Goal: Task Accomplishment & Management: Manage account settings

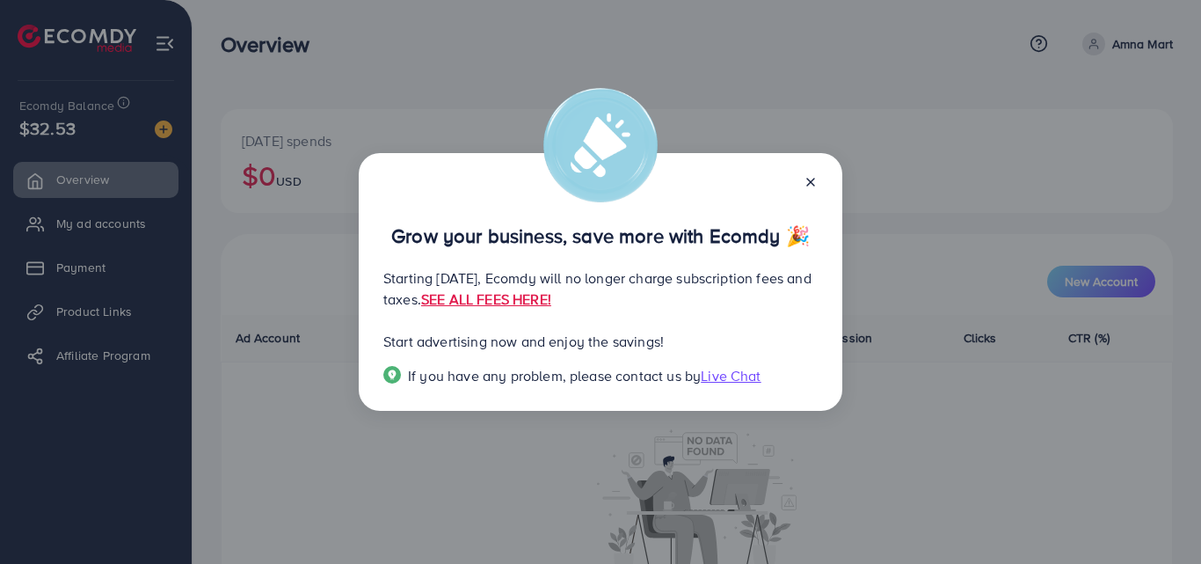
click at [812, 180] on line at bounding box center [810, 181] width 7 height 7
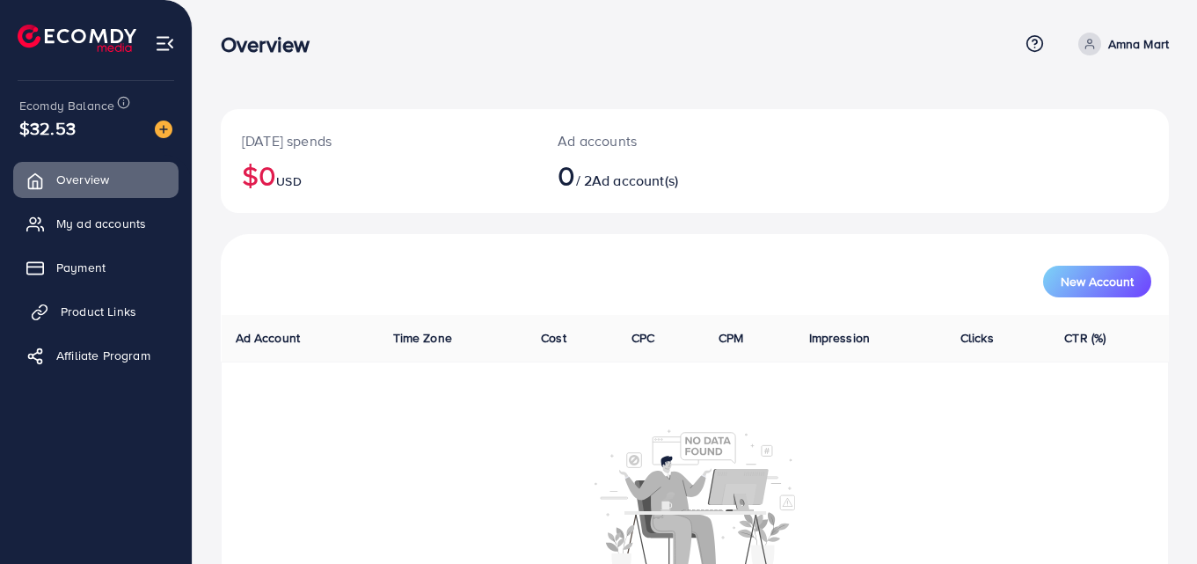
click at [113, 302] on span "Product Links" at bounding box center [99, 311] width 76 height 18
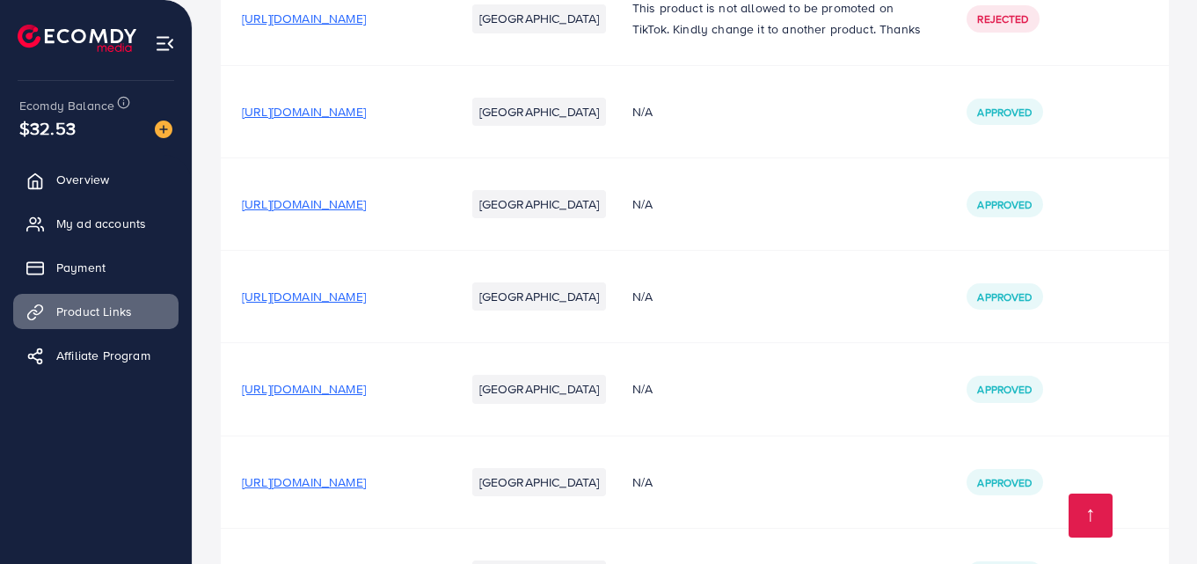
scroll to position [519, 0]
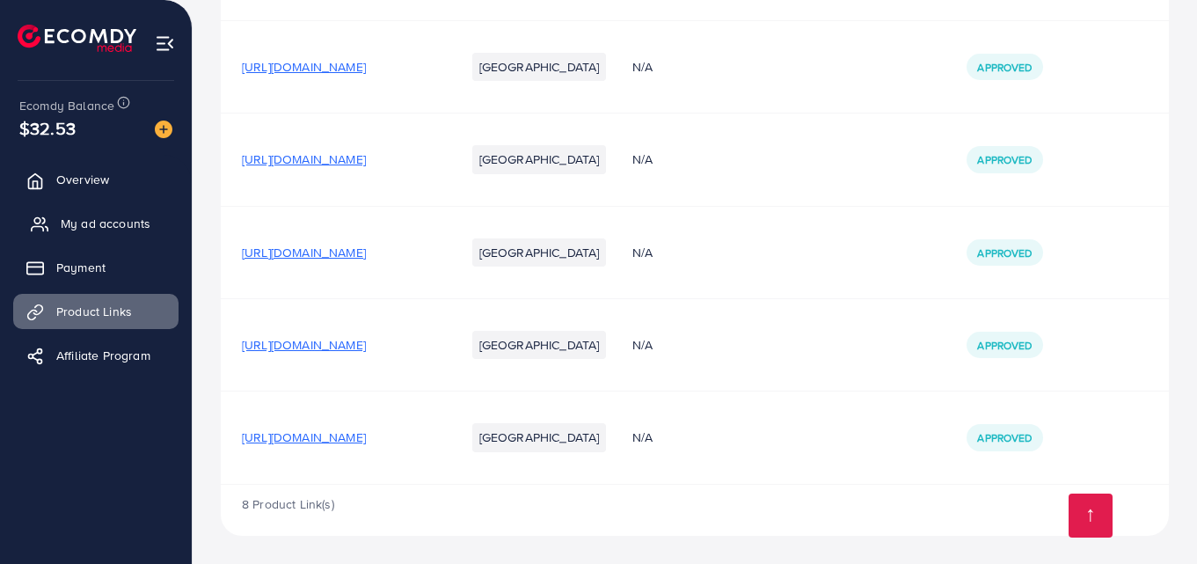
click at [96, 220] on span "My ad accounts" at bounding box center [106, 224] width 90 height 18
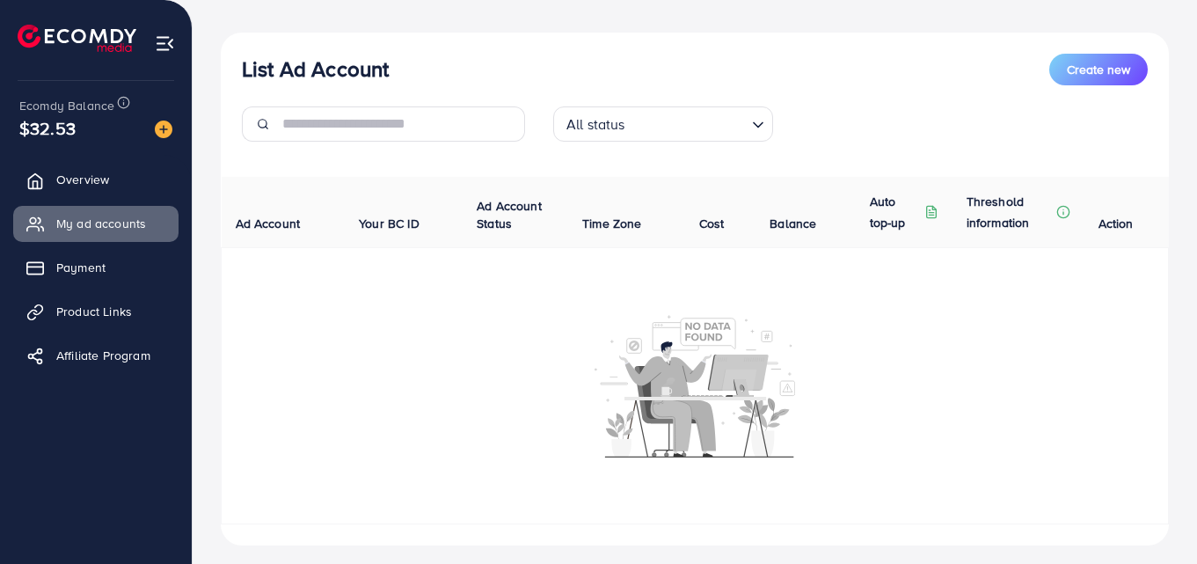
scroll to position [209, 0]
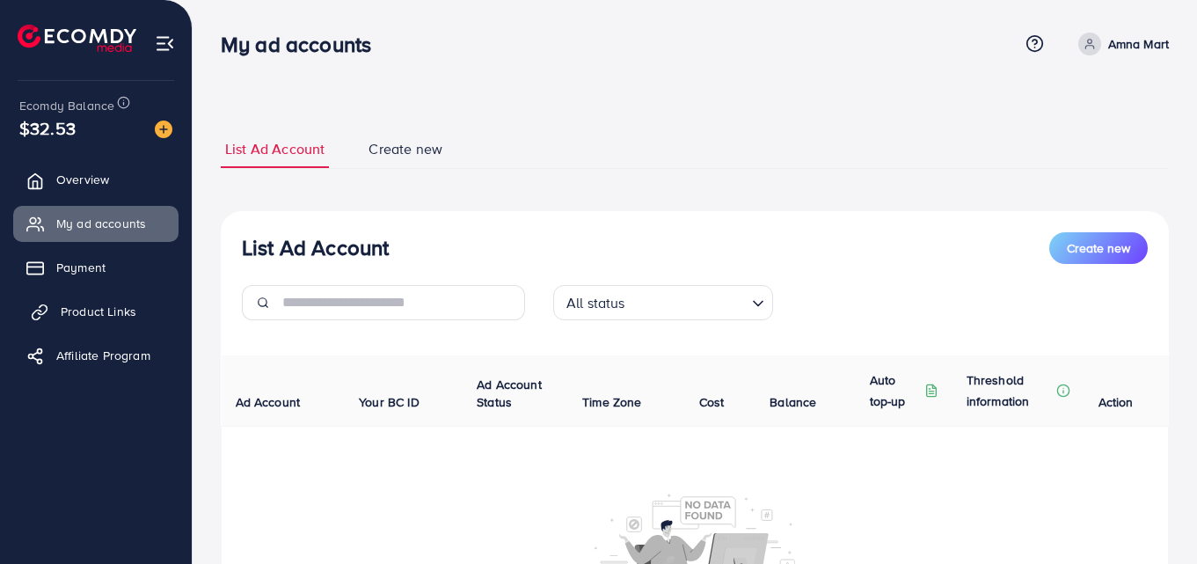
click at [112, 309] on span "Product Links" at bounding box center [99, 311] width 76 height 18
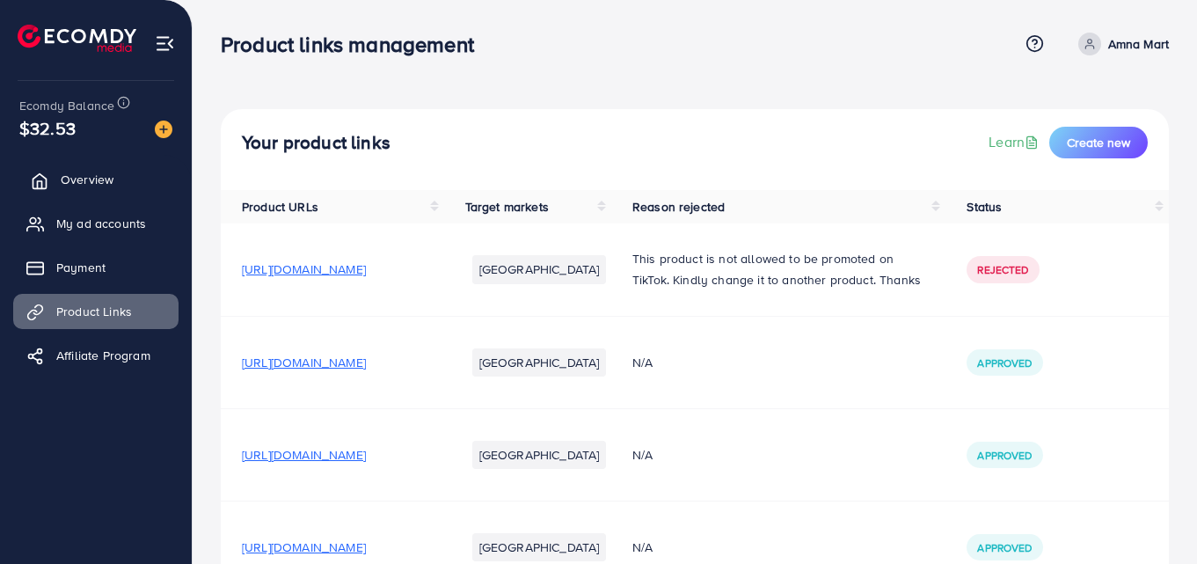
click at [99, 174] on span "Overview" at bounding box center [87, 180] width 53 height 18
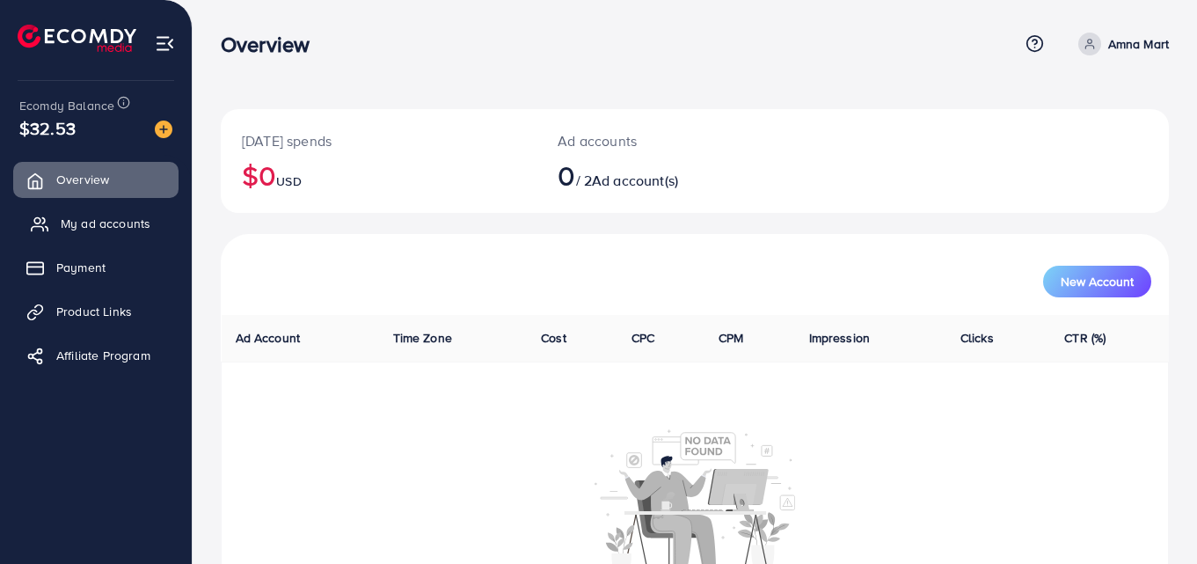
click at [112, 213] on link "My ad accounts" at bounding box center [95, 223] width 165 height 35
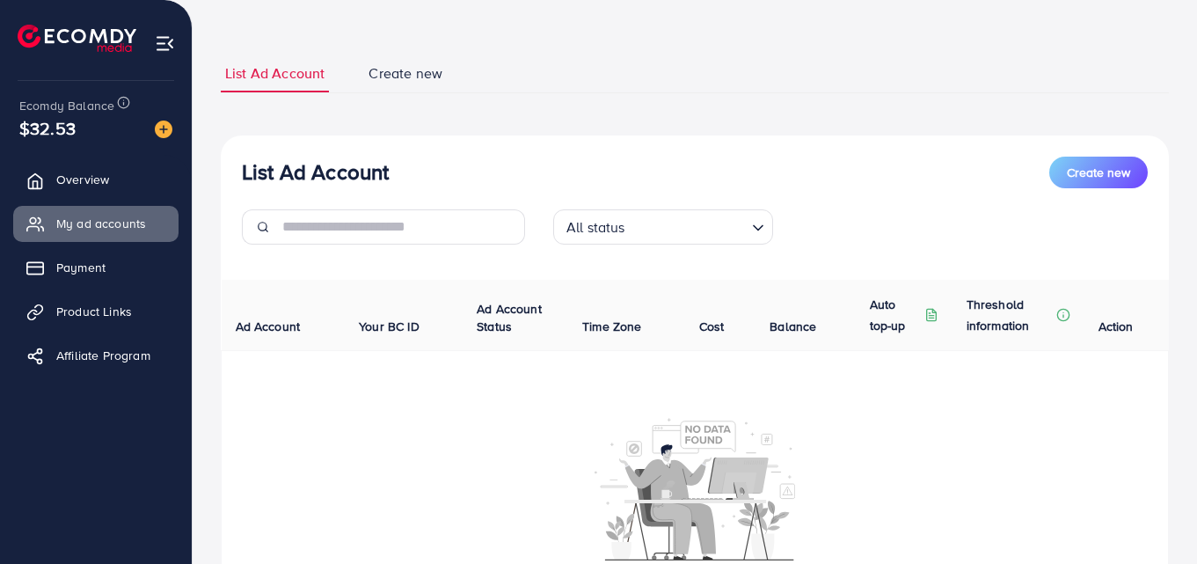
scroll to position [209, 0]
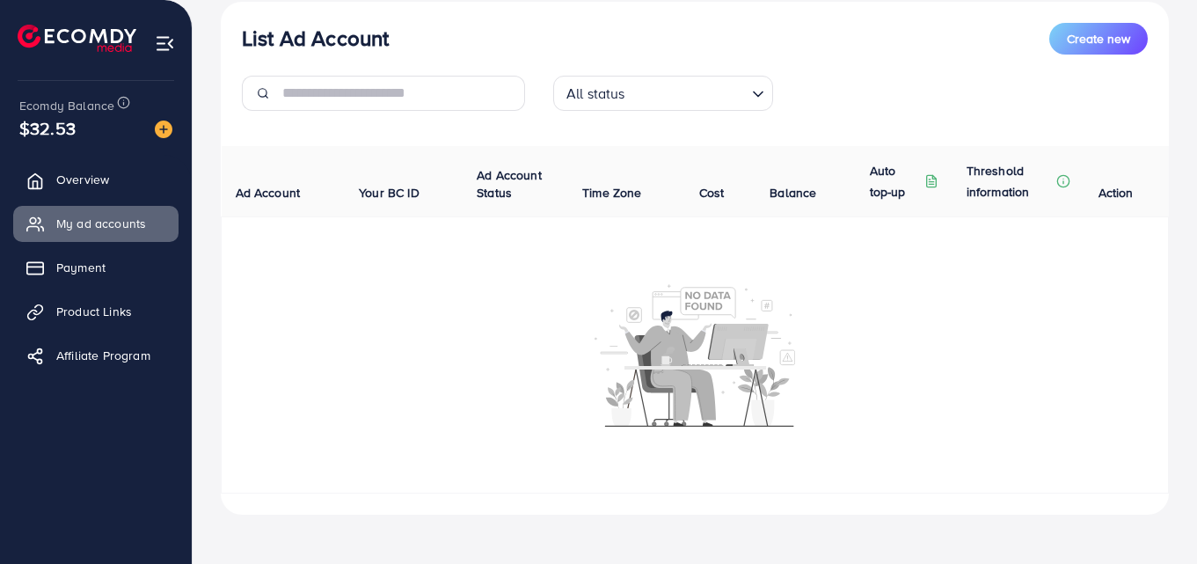
click at [709, 329] on img at bounding box center [694, 354] width 200 height 144
drag, startPoint x: 622, startPoint y: 325, endPoint x: 688, endPoint y: 309, distance: 68.7
click at [622, 324] on img at bounding box center [694, 354] width 200 height 144
click at [702, 309] on img at bounding box center [694, 354] width 200 height 144
click at [692, 295] on img at bounding box center [694, 354] width 200 height 144
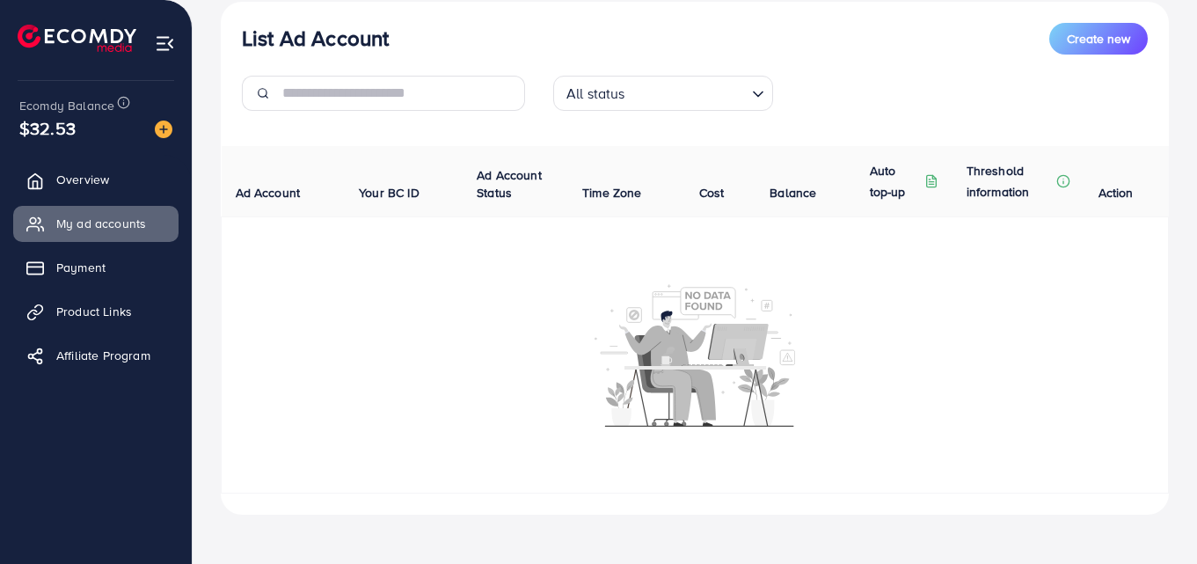
drag, startPoint x: 698, startPoint y: 305, endPoint x: 716, endPoint y: 302, distance: 18.6
click at [700, 305] on img at bounding box center [694, 354] width 200 height 144
click at [836, 308] on div at bounding box center [694, 354] width 927 height 144
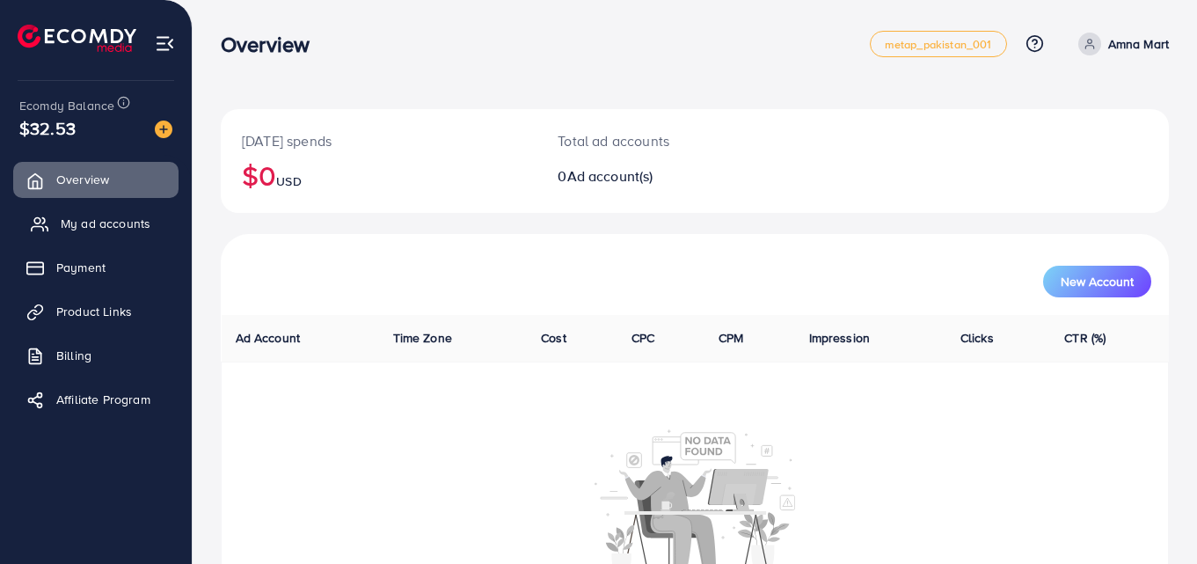
click at [120, 225] on span "My ad accounts" at bounding box center [106, 224] width 90 height 18
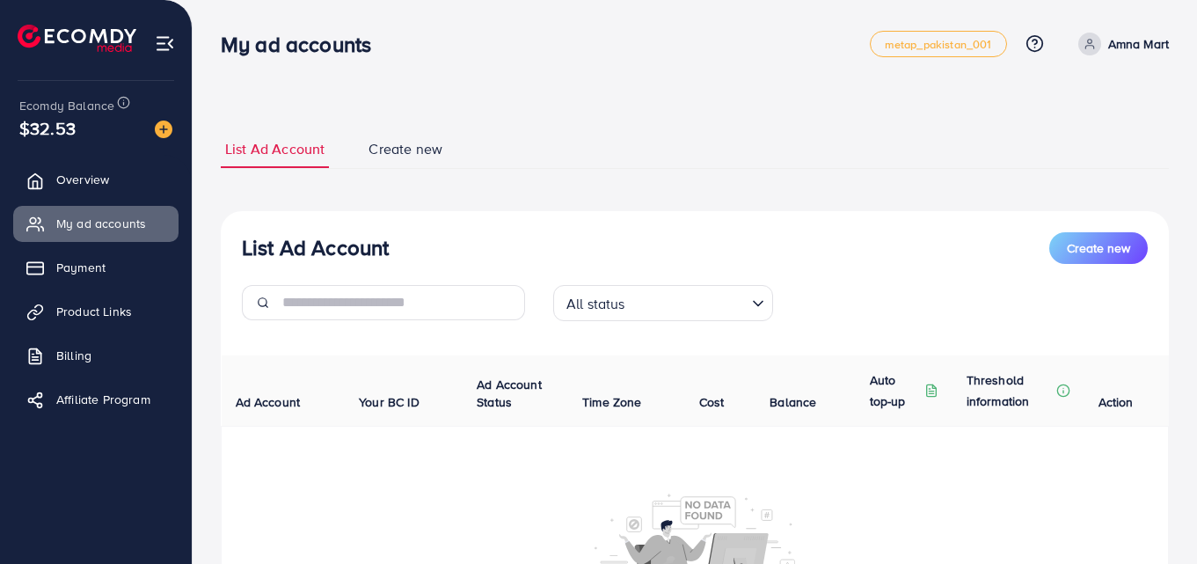
click at [756, 302] on icon "Search for option" at bounding box center [758, 304] width 18 height 18
click at [869, 287] on div "All status Loading... All status Approved Not Approved Punishment Review Not ye…" at bounding box center [695, 309] width 934 height 49
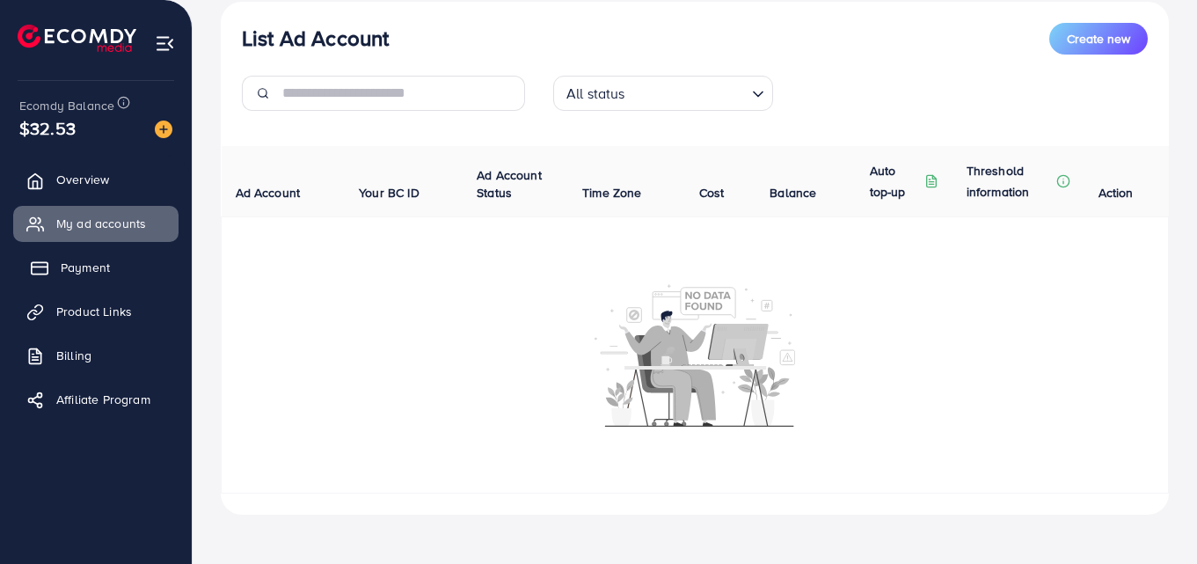
click at [83, 257] on link "Payment" at bounding box center [95, 267] width 165 height 35
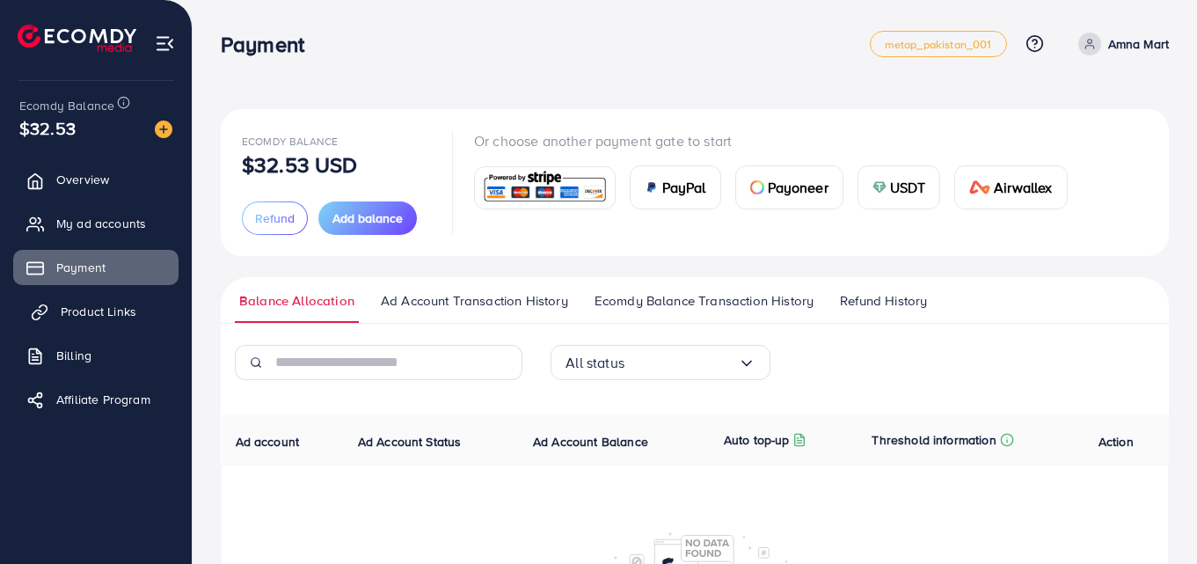
click at [98, 316] on span "Product Links" at bounding box center [99, 311] width 76 height 18
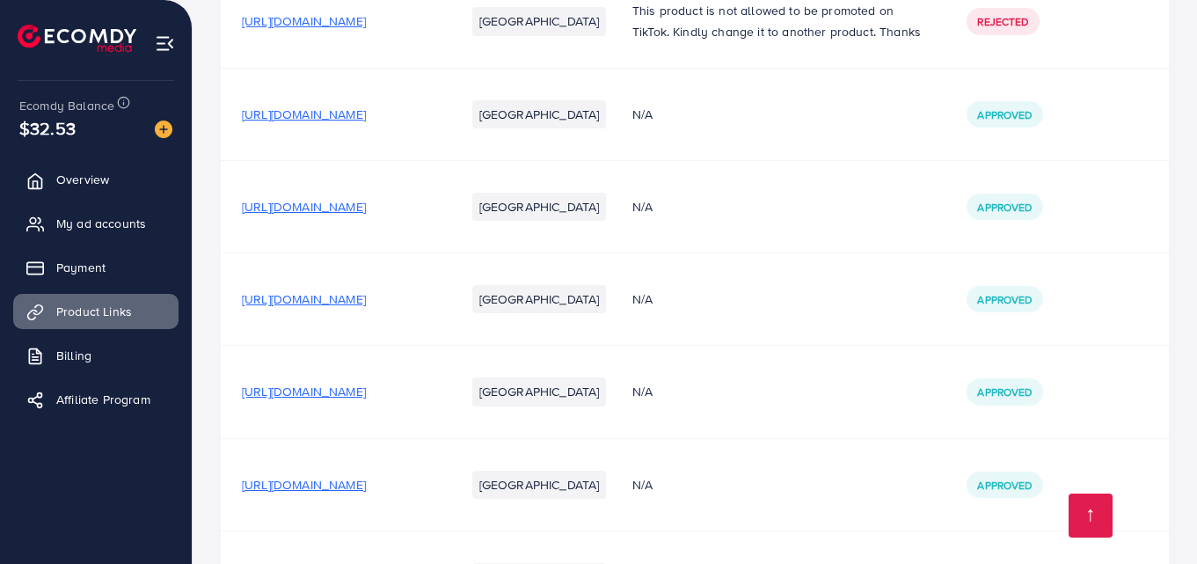
scroll to position [519, 0]
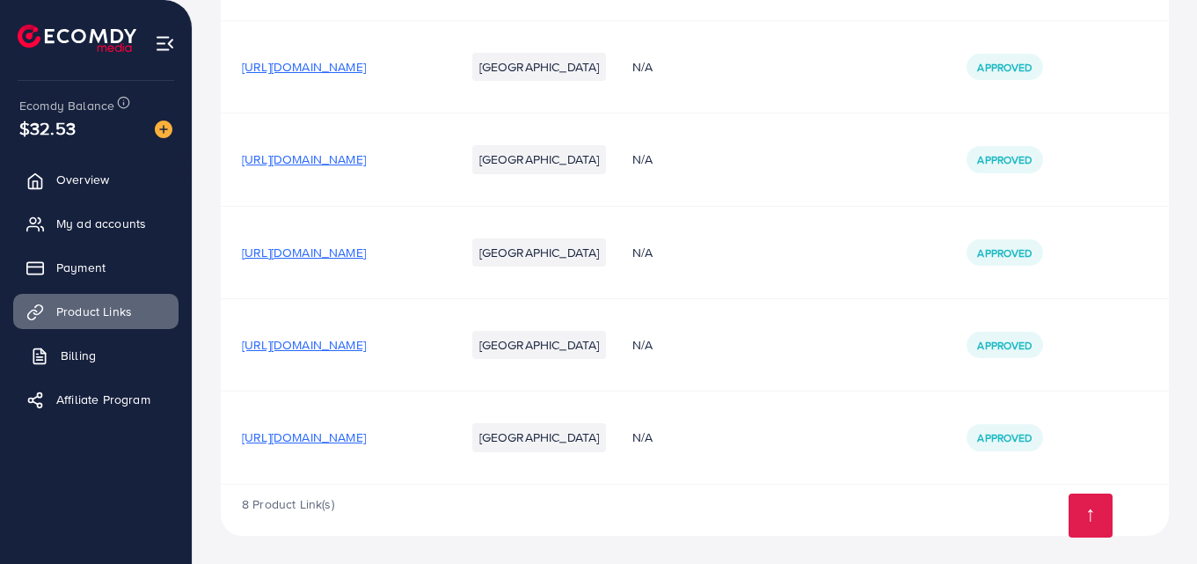
click at [116, 355] on link "Billing" at bounding box center [95, 355] width 165 height 35
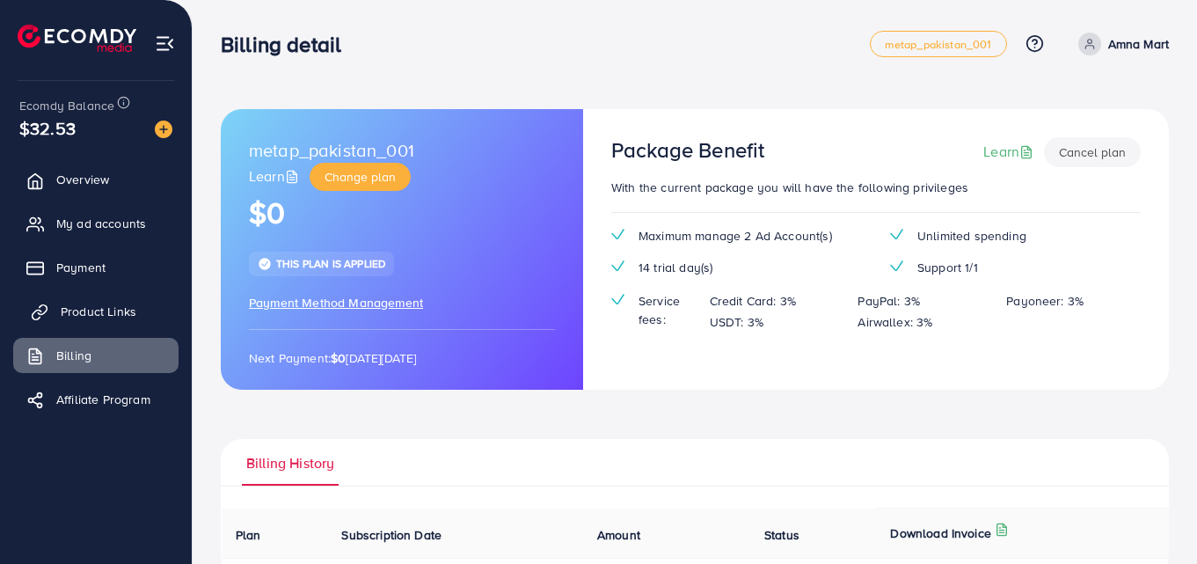
click at [93, 311] on span "Product Links" at bounding box center [99, 311] width 76 height 18
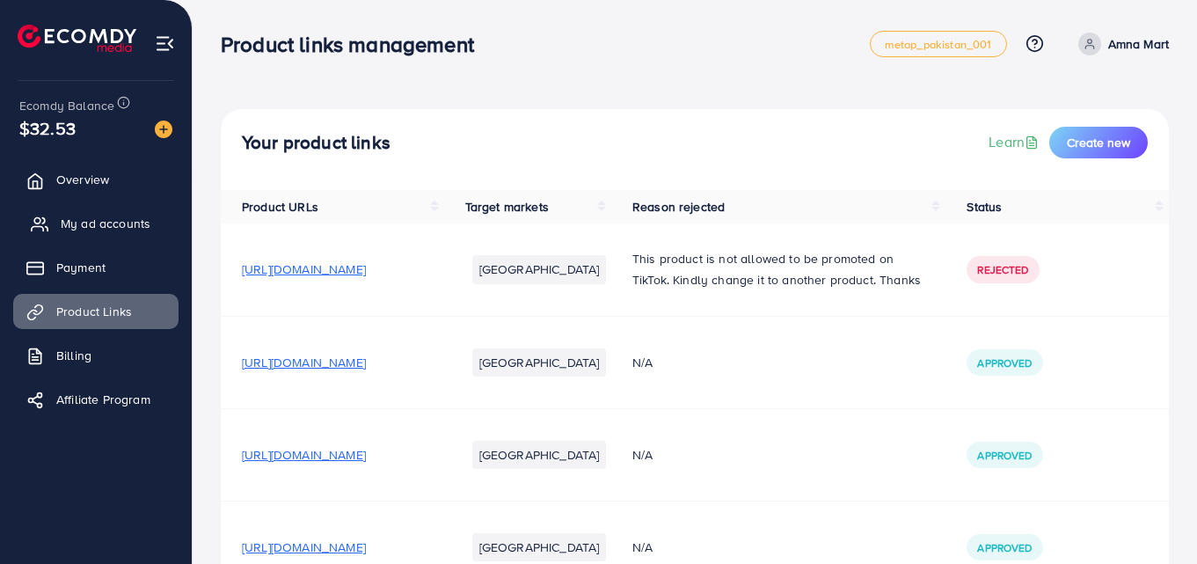
click at [91, 225] on span "My ad accounts" at bounding box center [106, 224] width 90 height 18
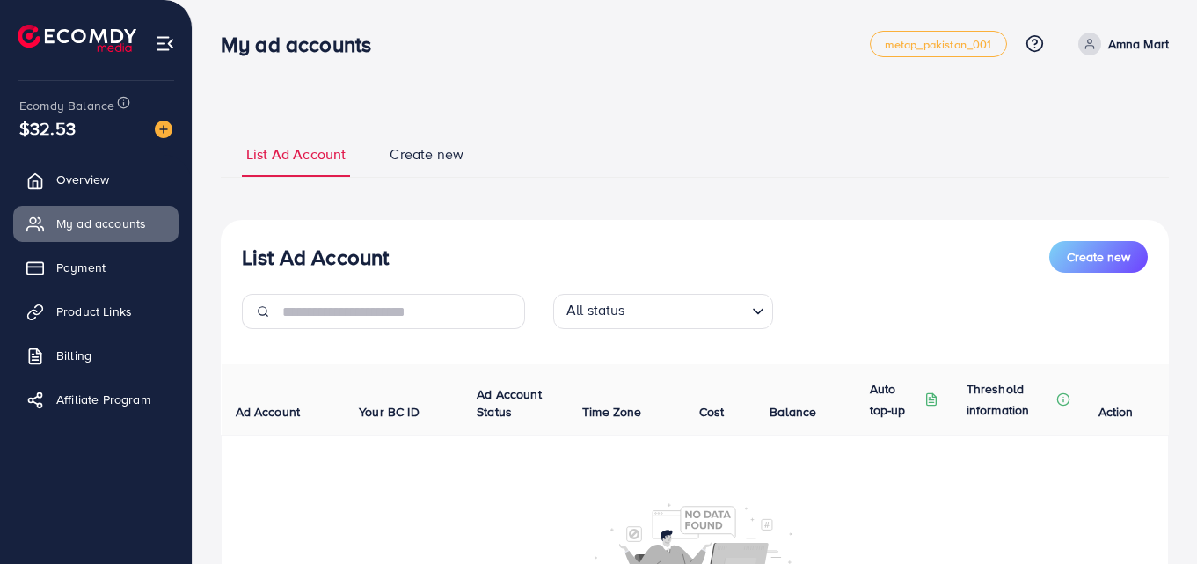
scroll to position [218, 0]
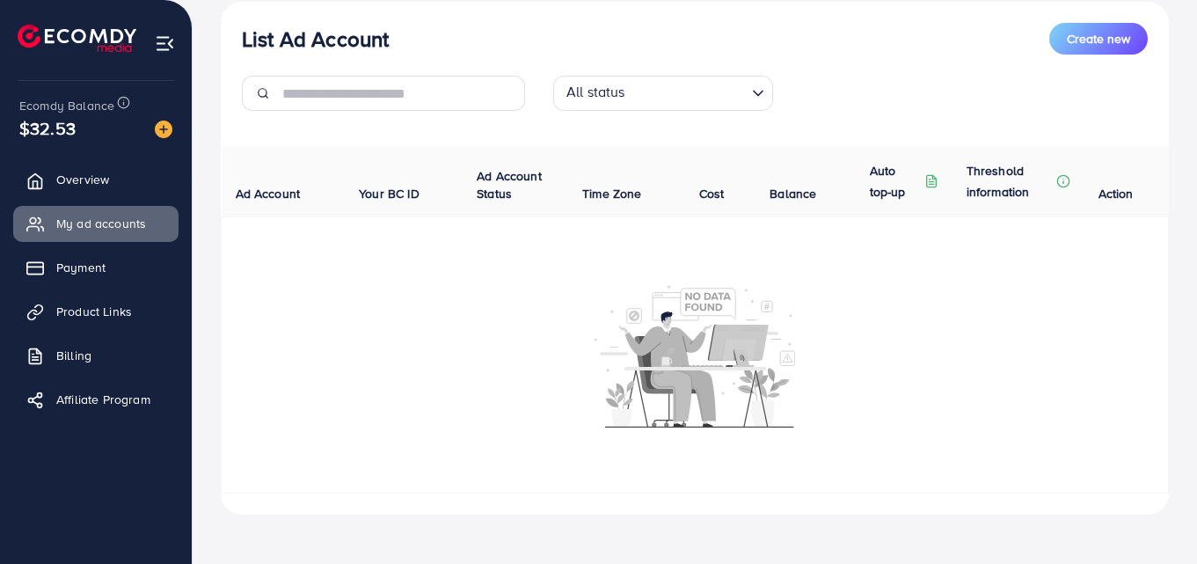
click at [650, 353] on img at bounding box center [694, 355] width 200 height 144
click at [674, 396] on img at bounding box center [694, 355] width 200 height 144
click at [631, 374] on img at bounding box center [694, 355] width 200 height 144
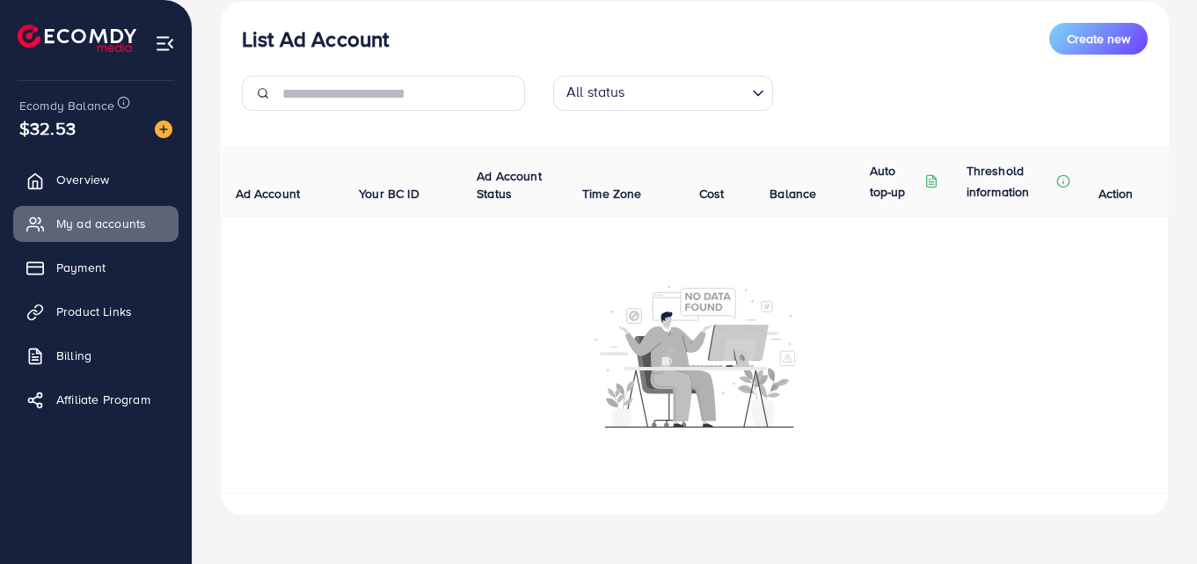
drag, startPoint x: 631, startPoint y: 374, endPoint x: 549, endPoint y: 291, distance: 116.9
click at [549, 291] on div at bounding box center [694, 355] width 927 height 144
click at [724, 91] on input "Search for option" at bounding box center [653, 93] width 184 height 27
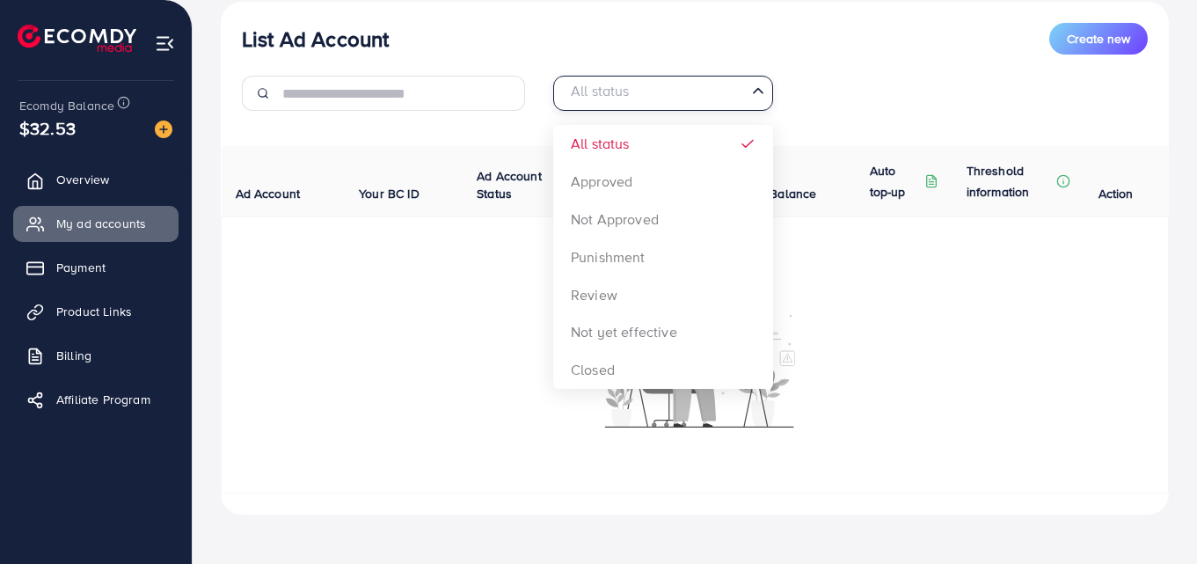
click at [683, 147] on div "List Ad Account Create new All status Loading... All status Approved Not Approv…" at bounding box center [695, 258] width 948 height 513
click at [759, 92] on icon "Search for option" at bounding box center [758, 91] width 18 height 18
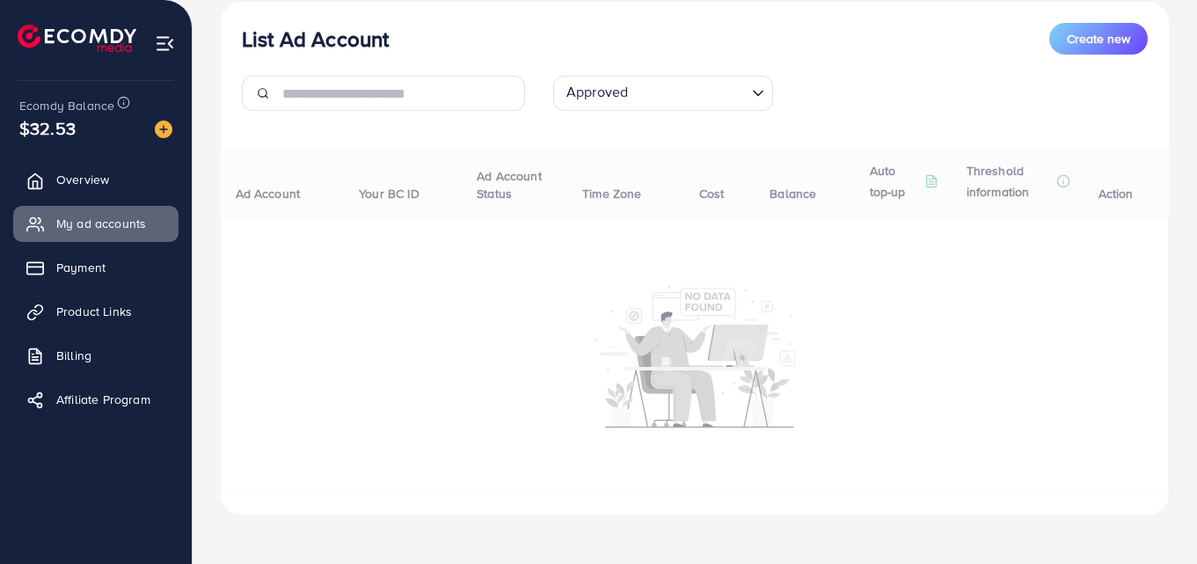
click at [674, 178] on div "List Ad Account Create new Approved Loading... All status Approved Not Approved…" at bounding box center [695, 258] width 948 height 513
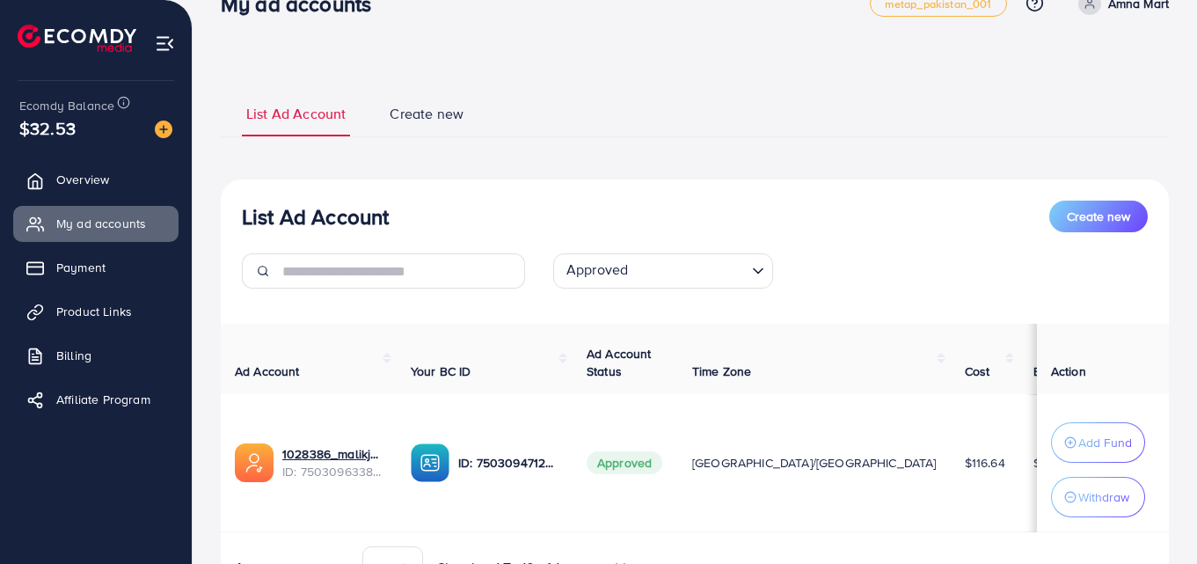
scroll to position [0, 0]
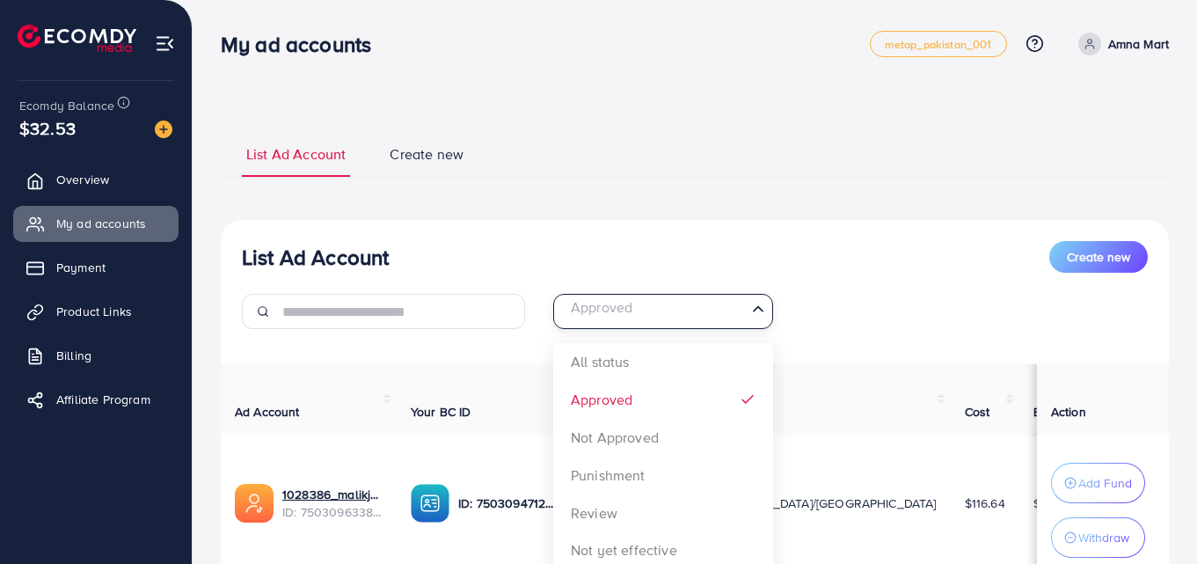
click at [755, 313] on icon "Search for option" at bounding box center [758, 309] width 18 height 18
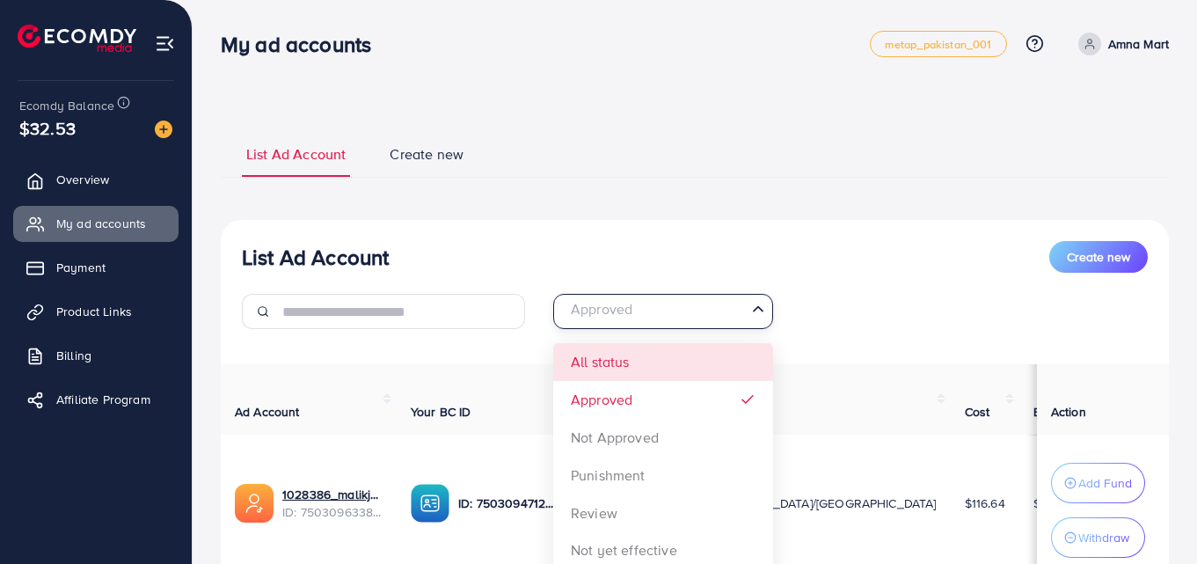
click at [715, 366] on div "List Ad Account Create new Approved Loading... All status Approved Not Approved…" at bounding box center [695, 435] width 948 height 430
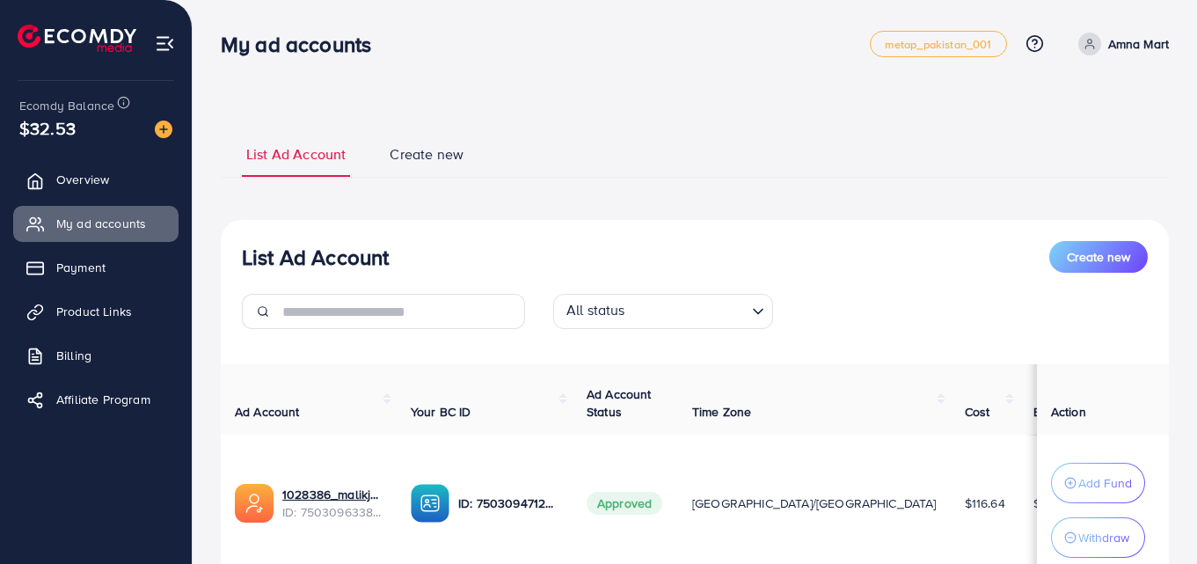
click at [856, 205] on div "List Ad Account Create new List Ad Account Create new All status Loading... Ad …" at bounding box center [695, 390] width 948 height 520
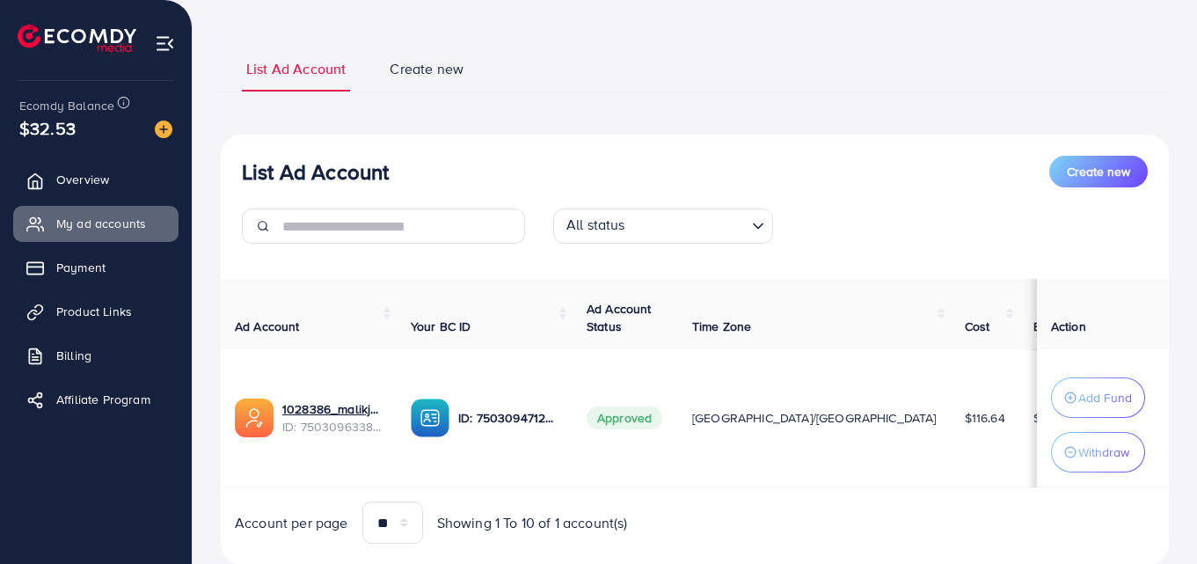
scroll to position [140, 0]
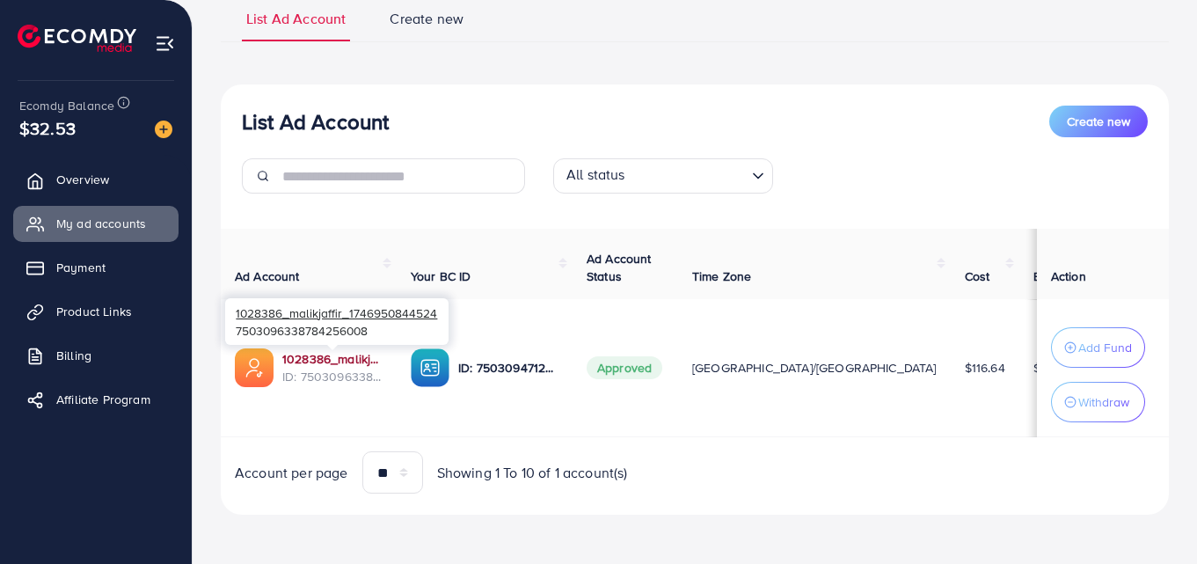
click at [322, 353] on link "1028386_malikjaffir_1746950844524" at bounding box center [332, 359] width 100 height 18
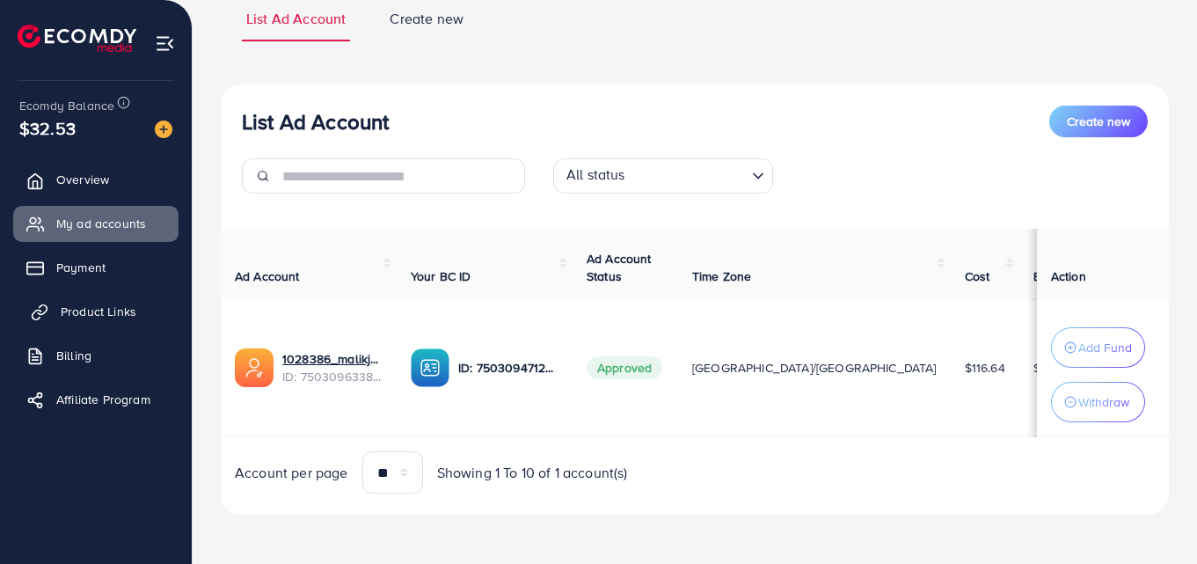
click at [82, 306] on span "Product Links" at bounding box center [99, 311] width 76 height 18
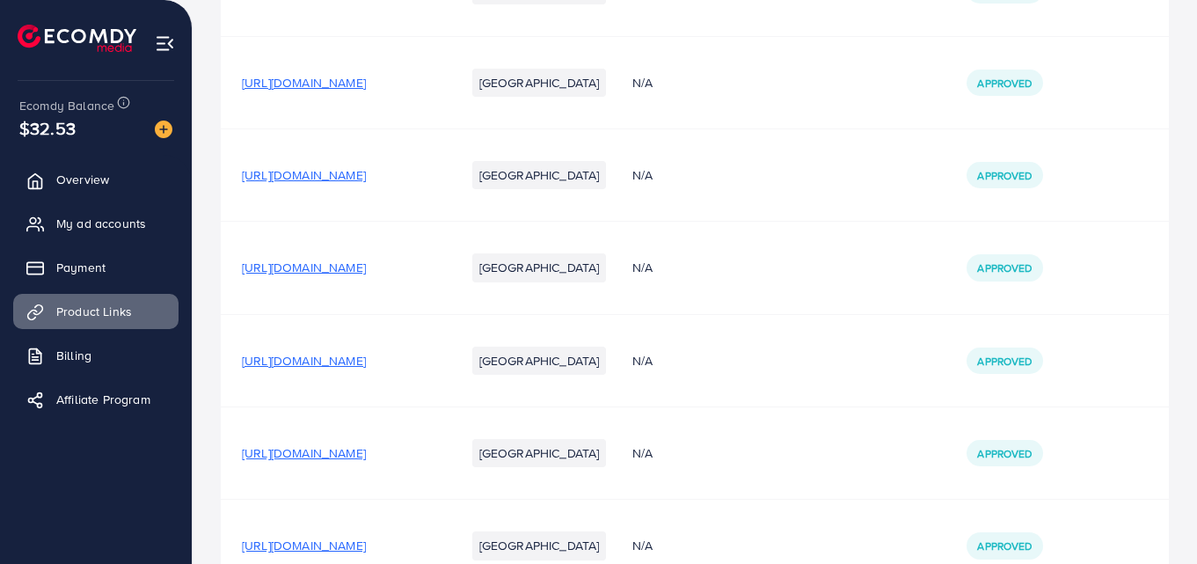
scroll to position [519, 0]
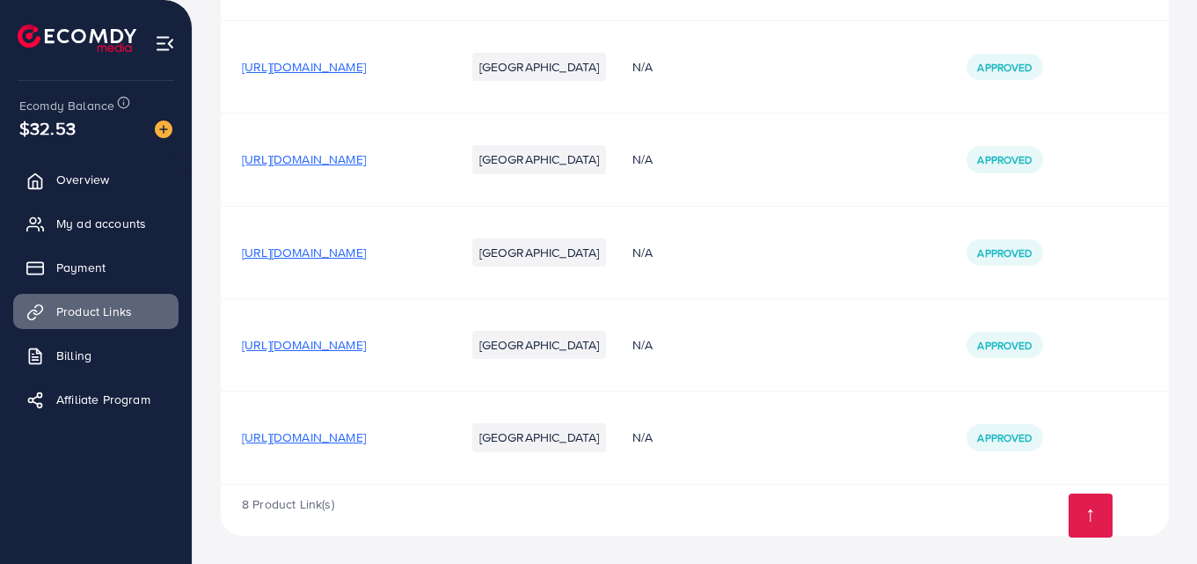
click at [366, 430] on span "[URL][DOMAIN_NAME]" at bounding box center [304, 437] width 124 height 18
click at [100, 216] on span "My ad accounts" at bounding box center [106, 224] width 90 height 18
